Goal: Use online tool/utility: Utilize a website feature to perform a specific function

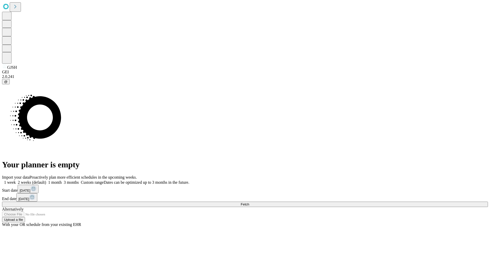
click at [249, 202] on span "Fetch" at bounding box center [245, 204] width 8 height 4
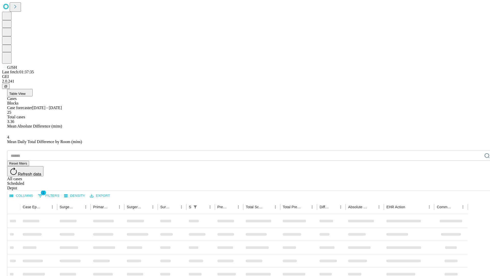
click at [26, 92] on span "Table View" at bounding box center [17, 94] width 16 height 4
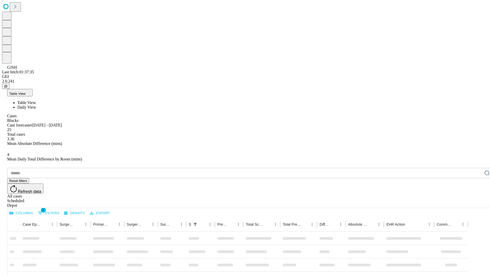
click at [36, 105] on span "Daily View" at bounding box center [26, 107] width 19 height 4
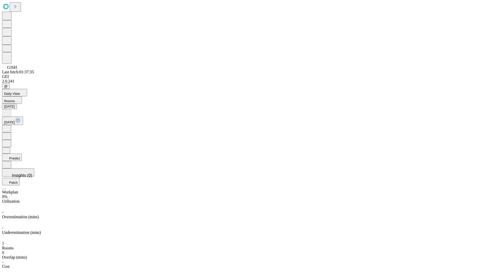
click at [22, 154] on button "Predict" at bounding box center [12, 157] width 20 height 7
